Goal: Information Seeking & Learning: Learn about a topic

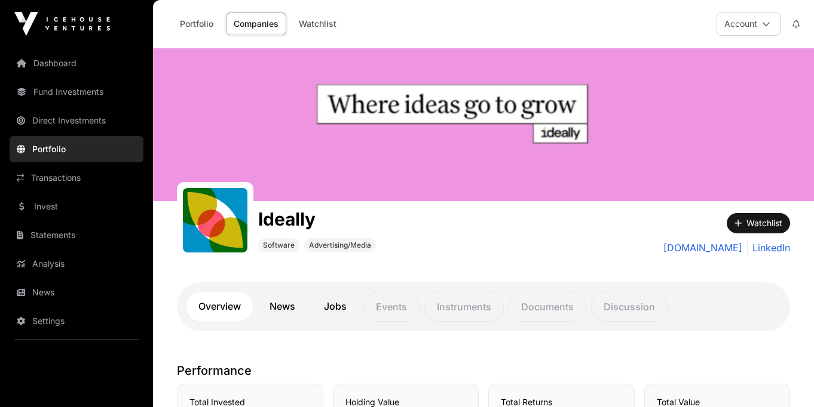
scroll to position [118, 0]
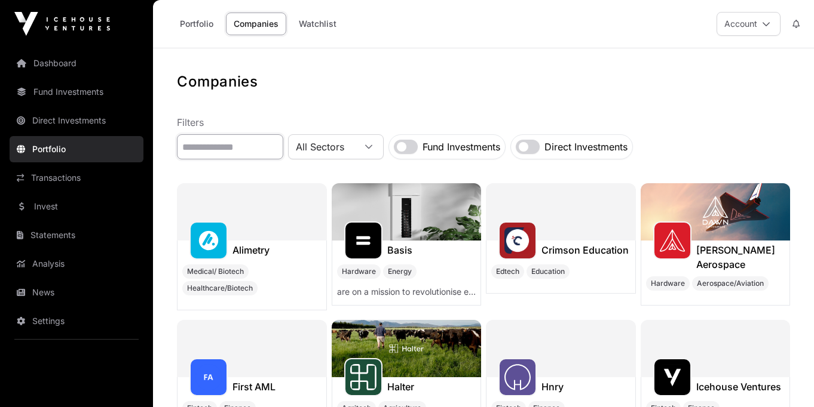
click at [217, 155] on input "text" at bounding box center [230, 146] width 106 height 25
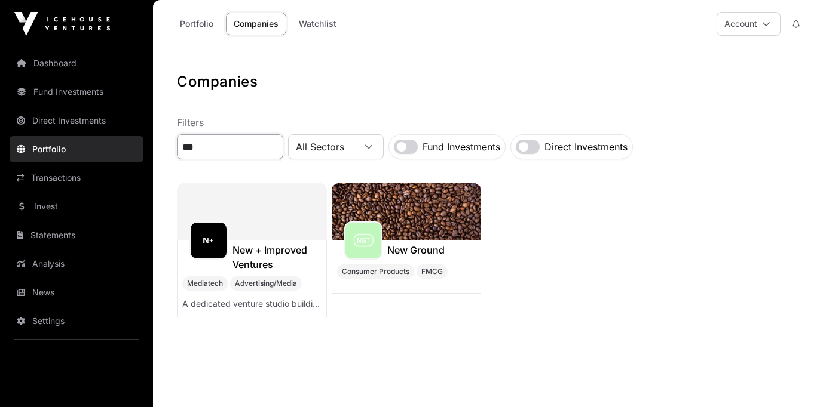
type input "***"
click at [271, 226] on div at bounding box center [252, 211] width 150 height 57
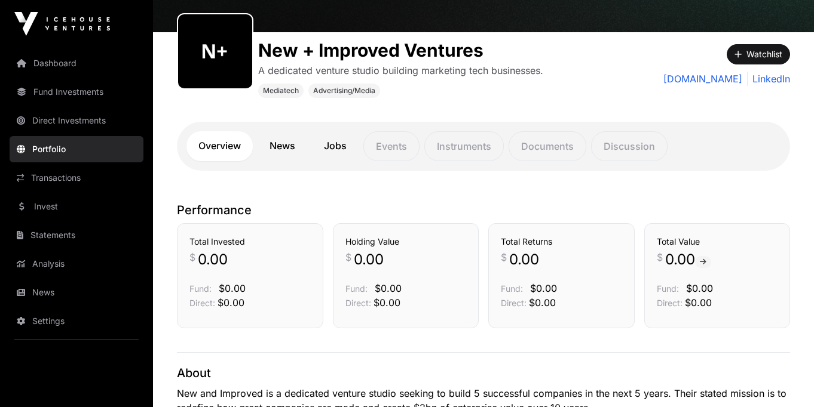
scroll to position [74, 0]
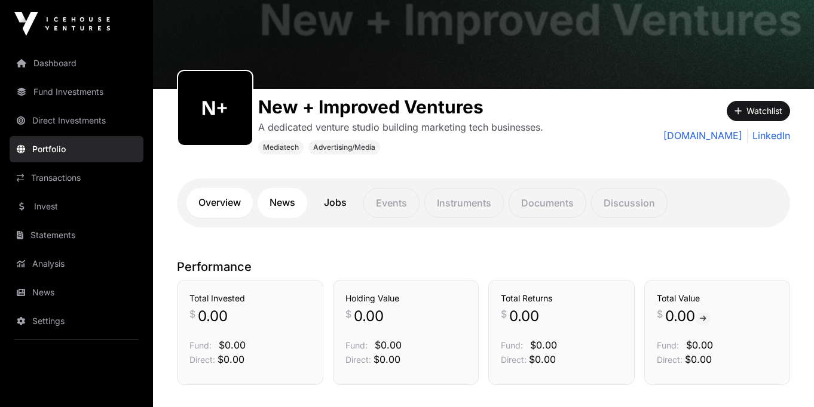
click at [284, 200] on link "News" at bounding box center [282, 203] width 50 height 30
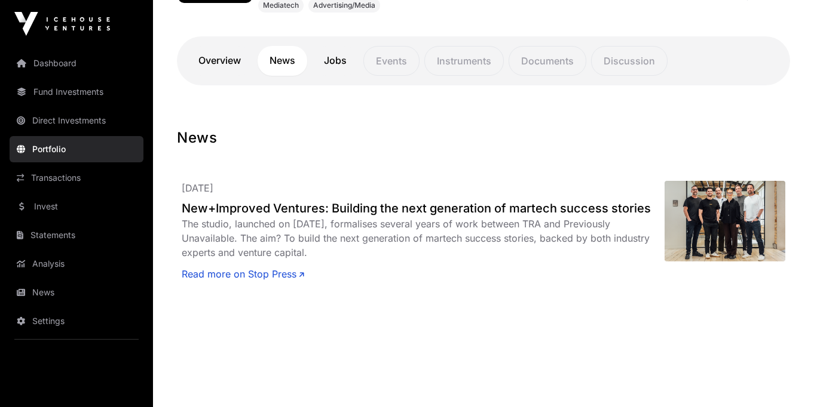
scroll to position [233, 0]
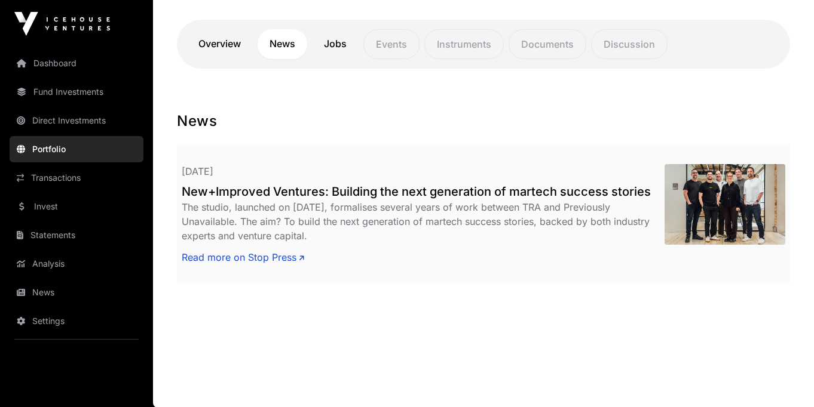
click at [291, 189] on h2 "New+Improved Ventures: Building the next generation of martech success stories" at bounding box center [423, 191] width 483 height 17
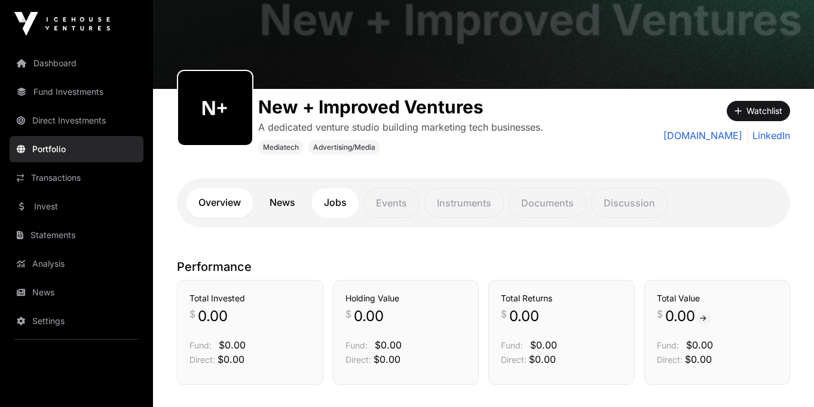
click at [341, 194] on link "Jobs" at bounding box center [335, 203] width 47 height 30
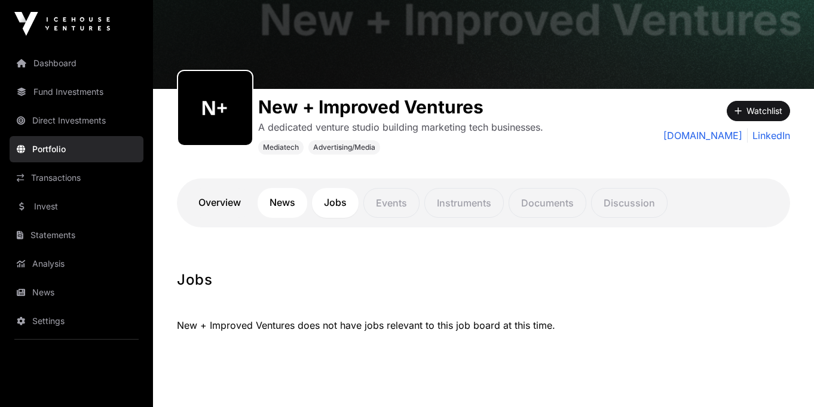
click at [286, 198] on link "News" at bounding box center [282, 203] width 50 height 30
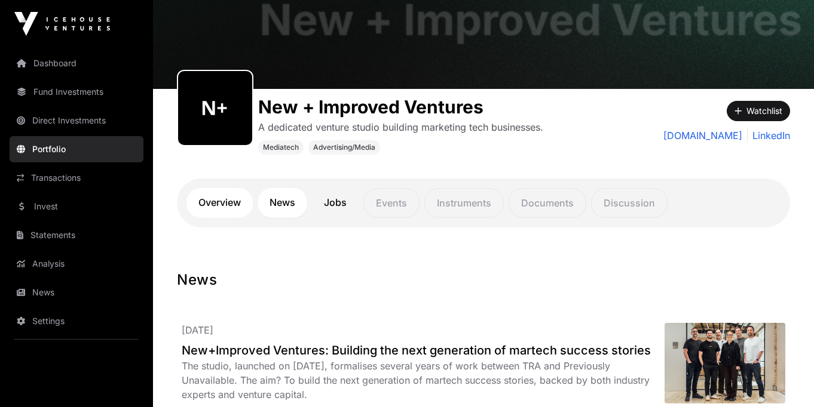
click at [222, 203] on link "Overview" at bounding box center [219, 203] width 66 height 30
